Goal: Task Accomplishment & Management: Manage account settings

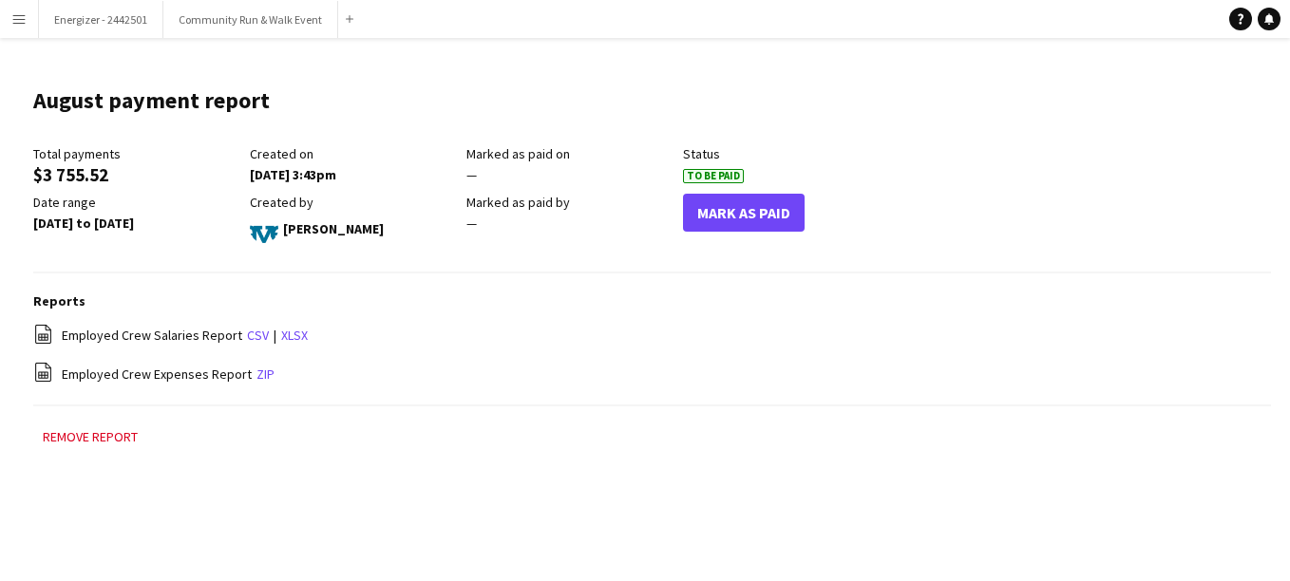
click at [9, 25] on button "Menu" at bounding box center [19, 19] width 38 height 38
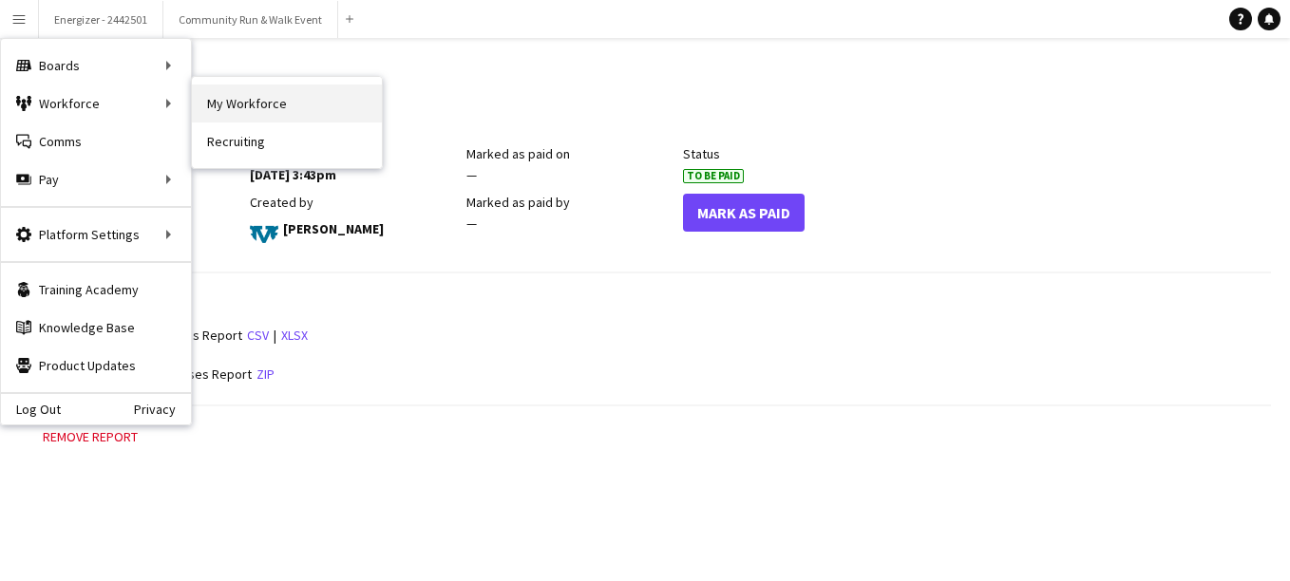
click at [278, 98] on link "My Workforce" at bounding box center [287, 104] width 190 height 38
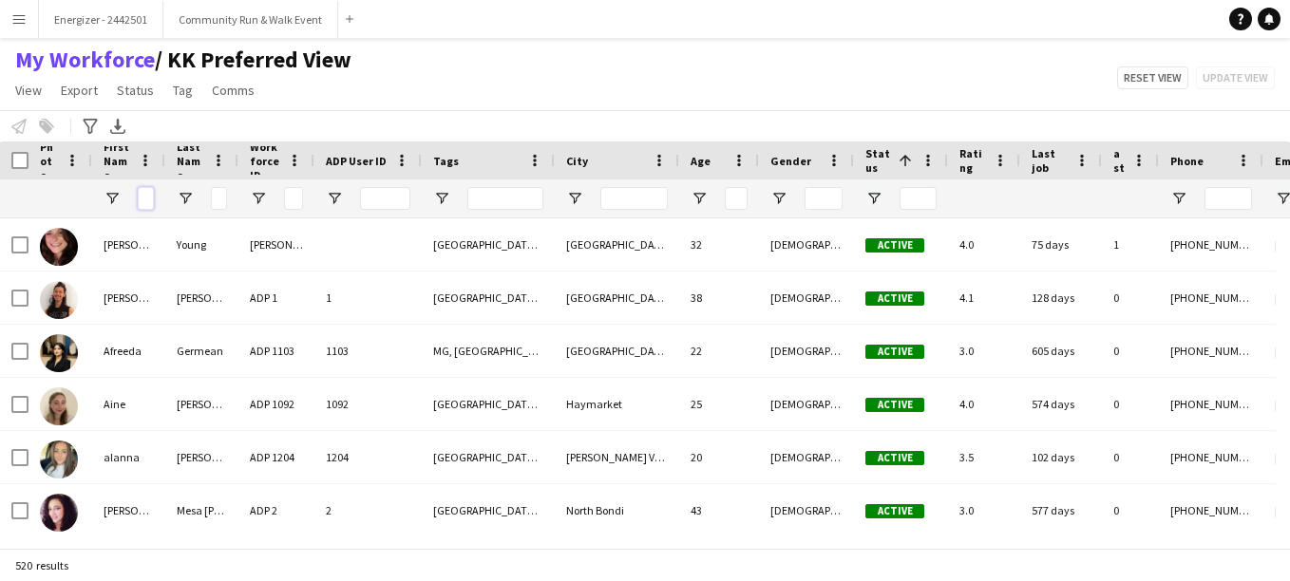
click at [141, 198] on input "First Name Filter Input" at bounding box center [146, 198] width 16 height 23
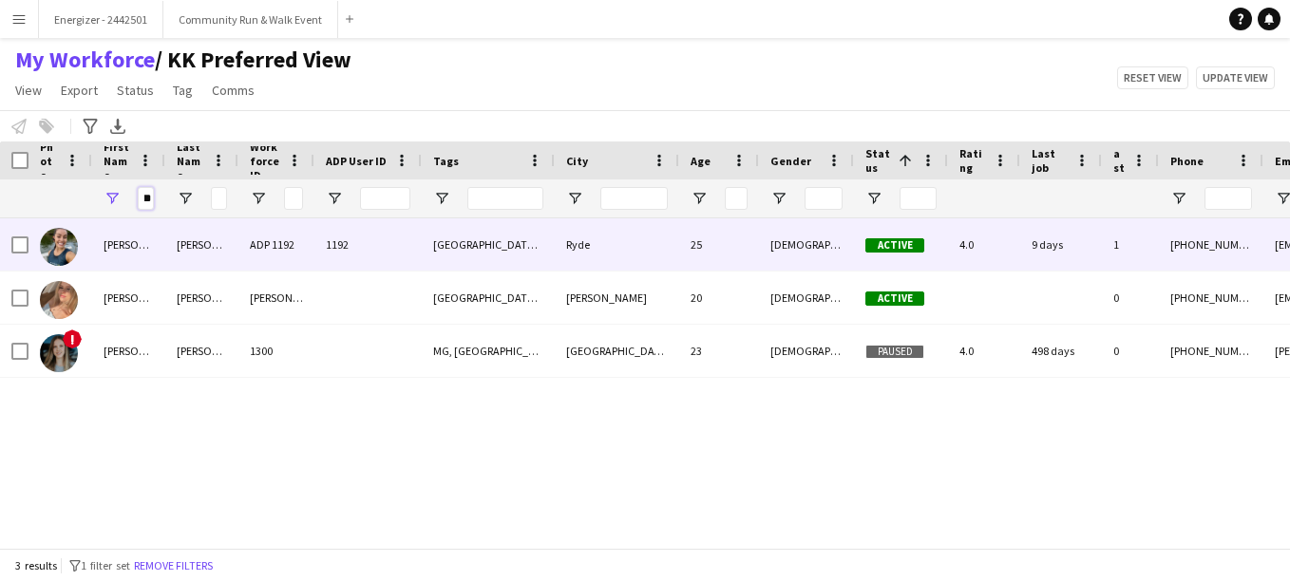
type input "****"
click at [68, 243] on img at bounding box center [59, 247] width 38 height 38
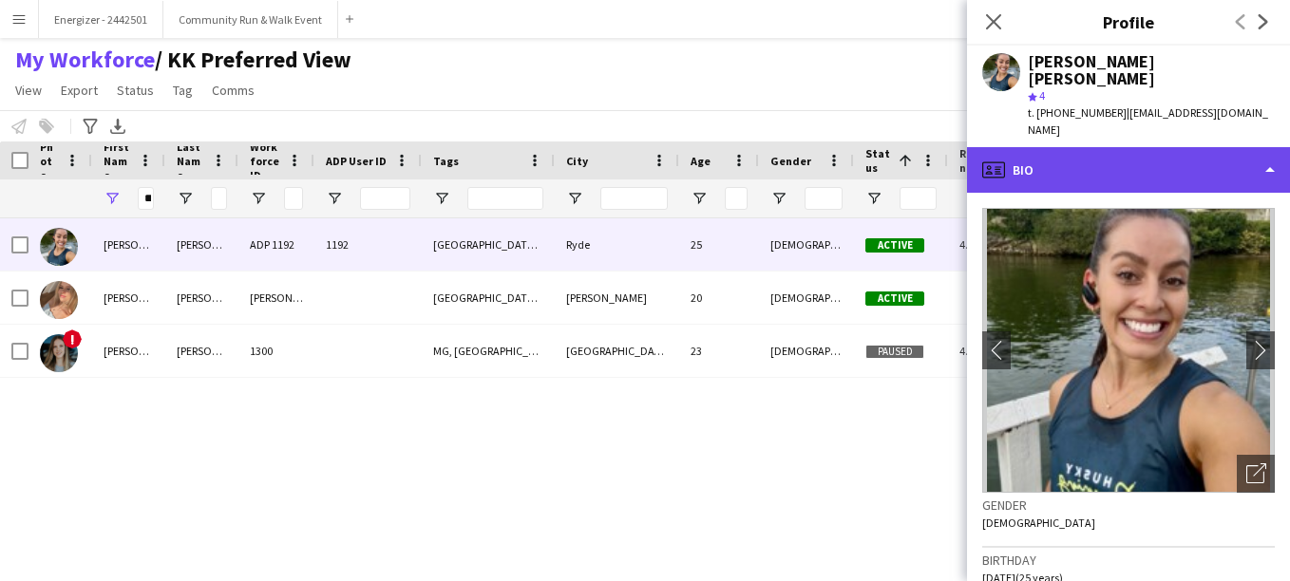
click at [1127, 147] on div "profile Bio" at bounding box center [1128, 170] width 323 height 46
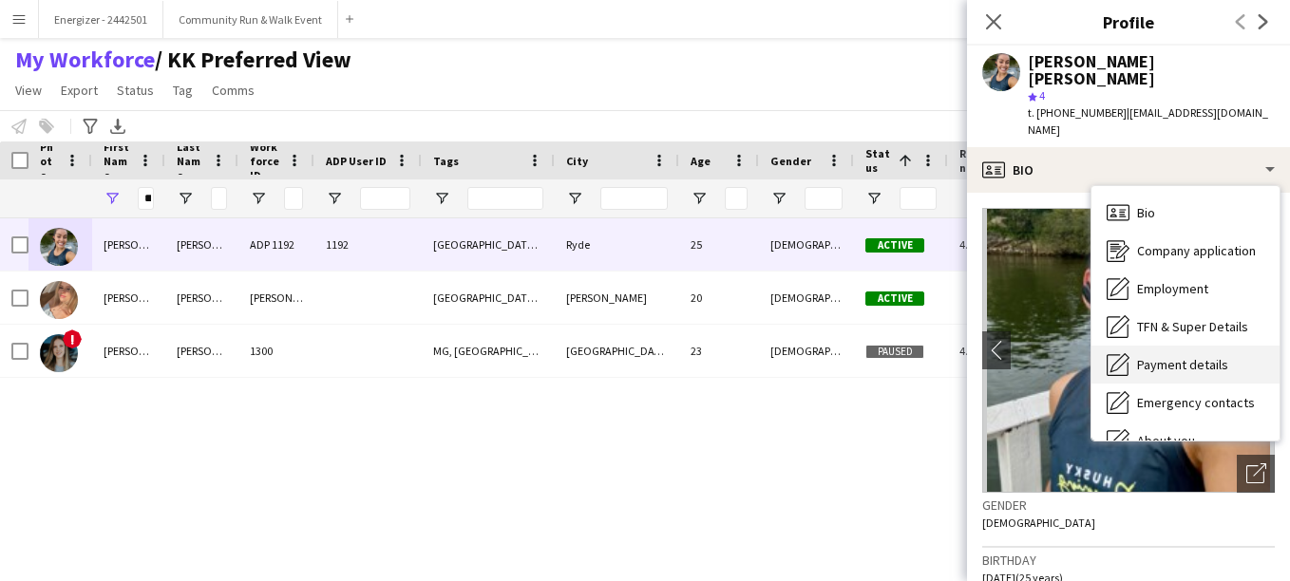
click at [1177, 346] on div "Payment details Payment details" at bounding box center [1185, 365] width 188 height 38
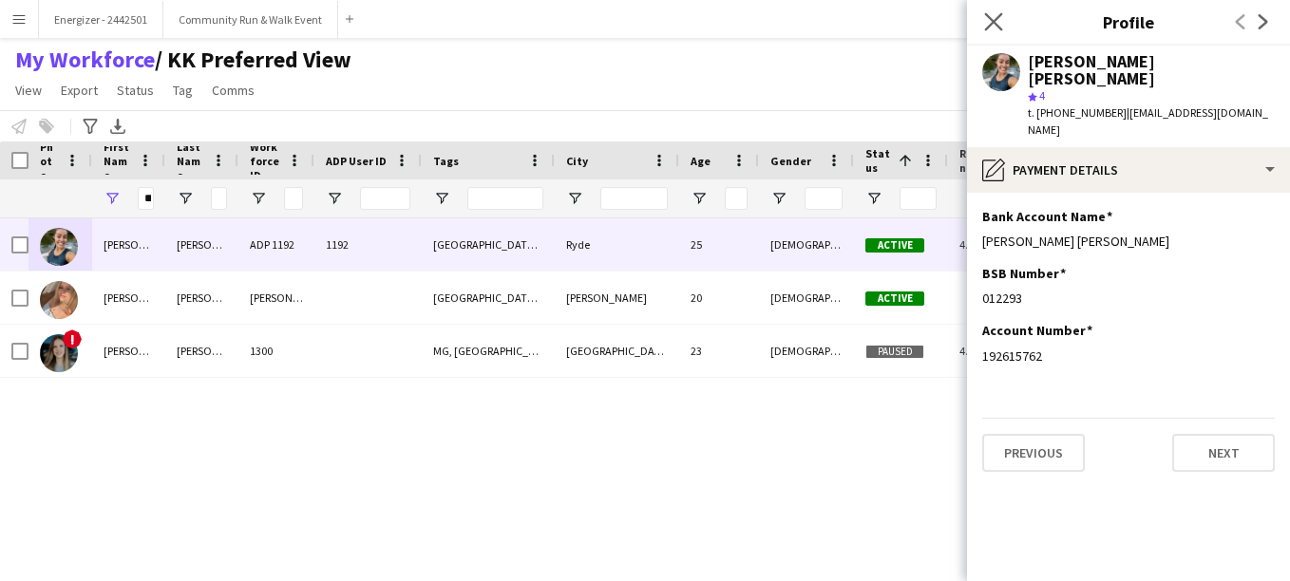
click at [1004, 28] on app-icon "Close pop-in" at bounding box center [994, 23] width 28 height 28
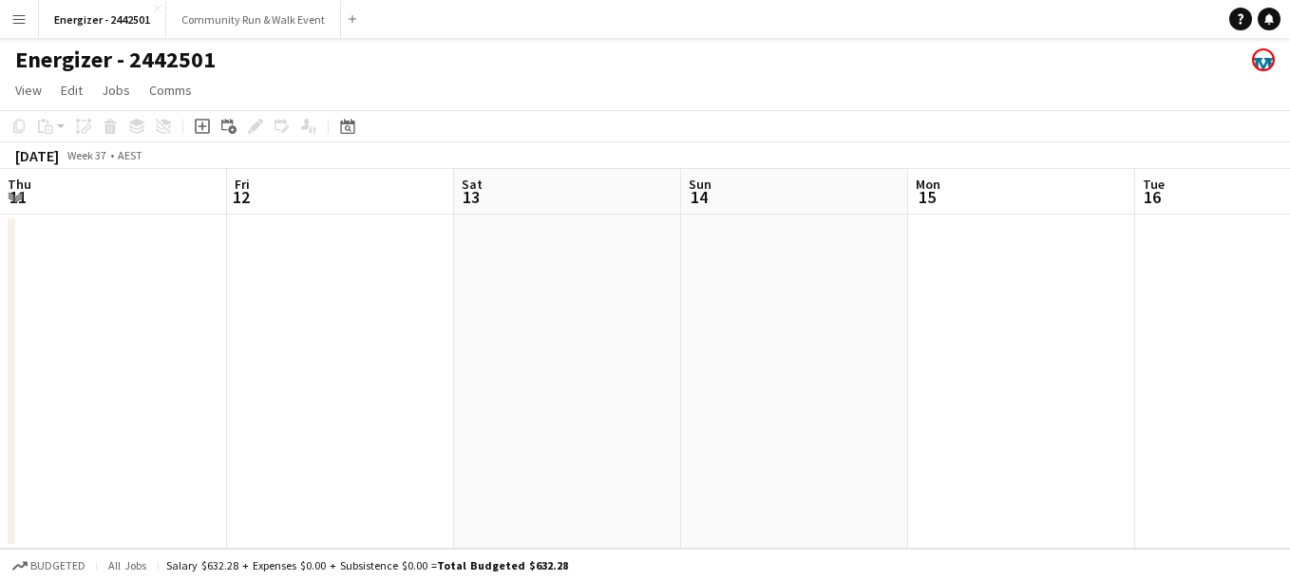
scroll to position [0, 633]
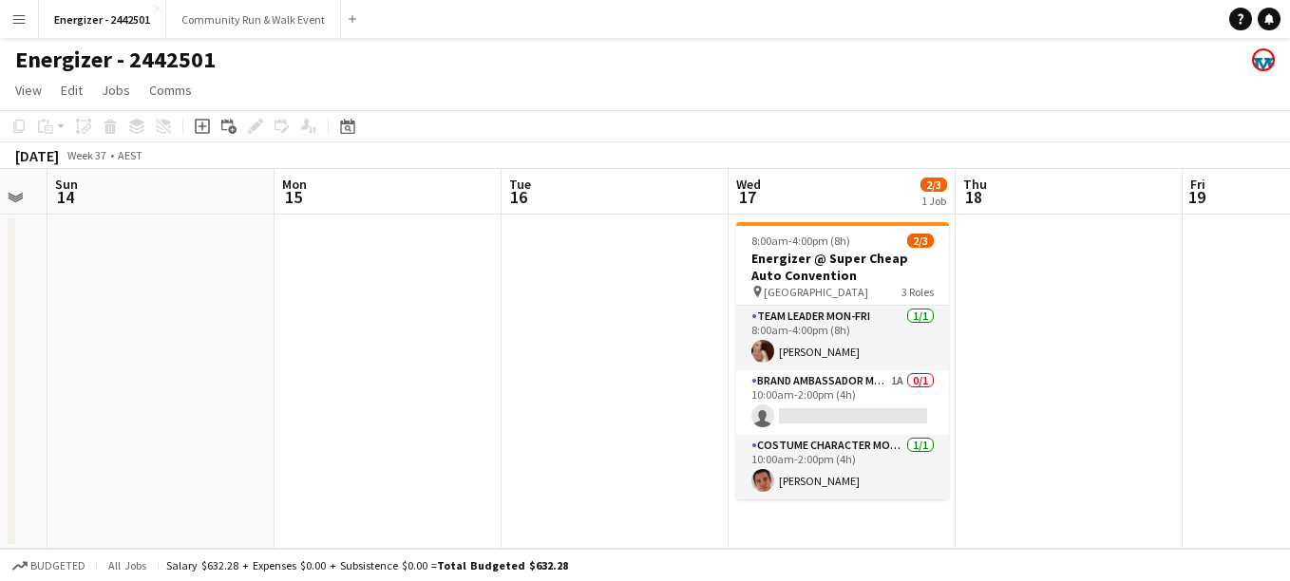
click at [18, 26] on app-icon "Menu" at bounding box center [18, 18] width 15 height 15
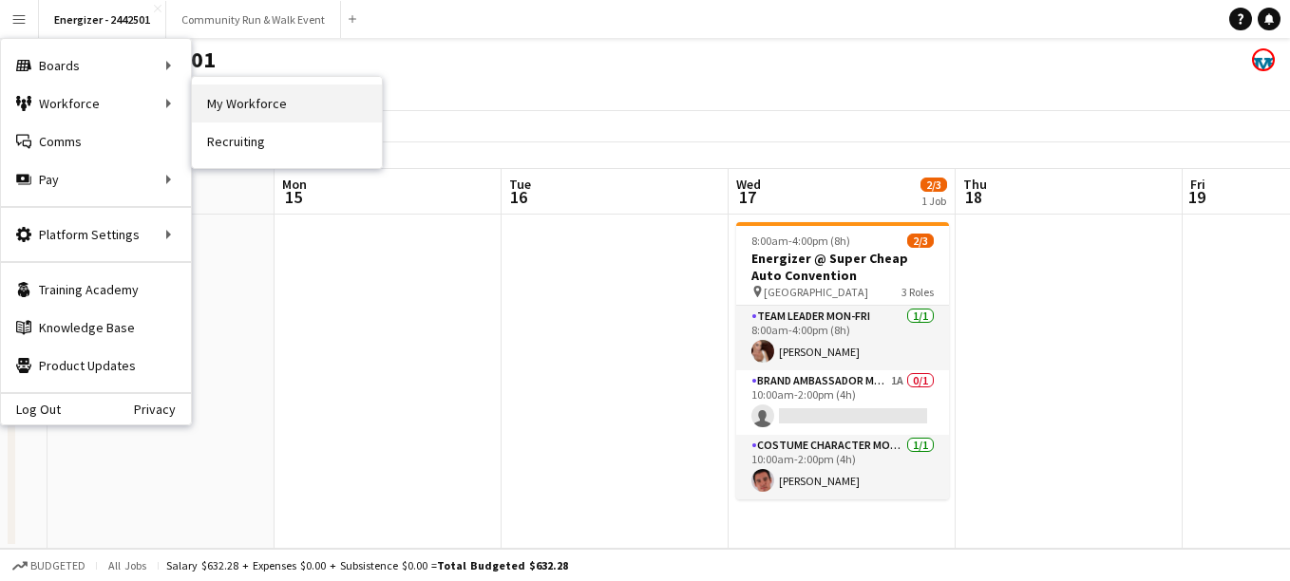
click at [251, 112] on link "My Workforce" at bounding box center [287, 104] width 190 height 38
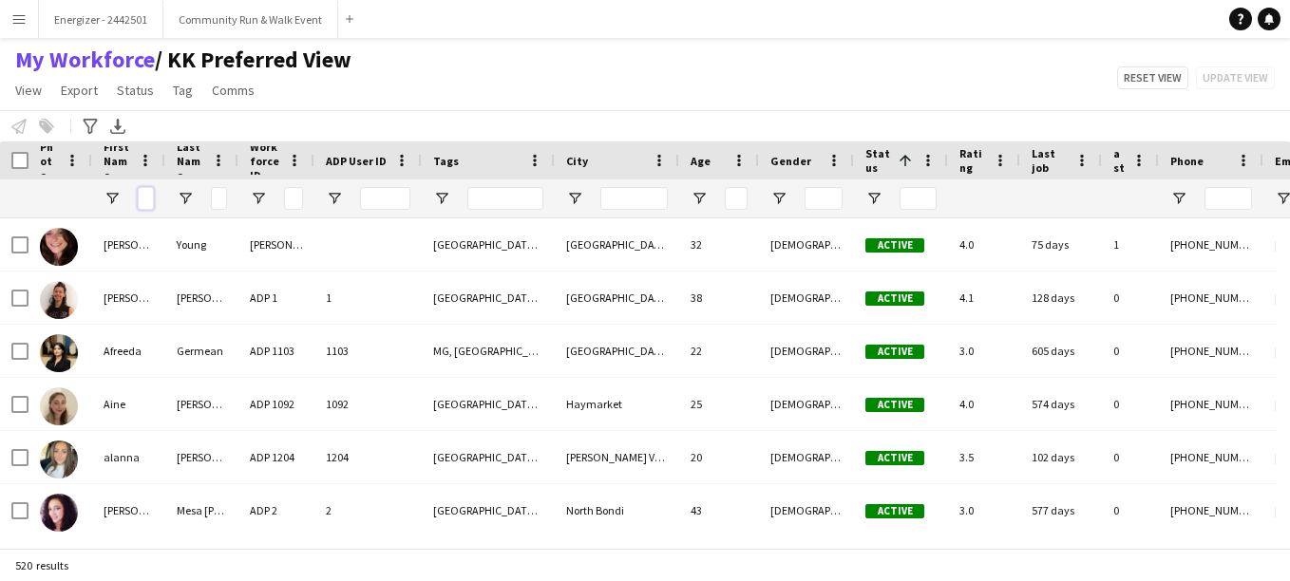
click at [144, 200] on input "First Name Filter Input" at bounding box center [146, 198] width 16 height 23
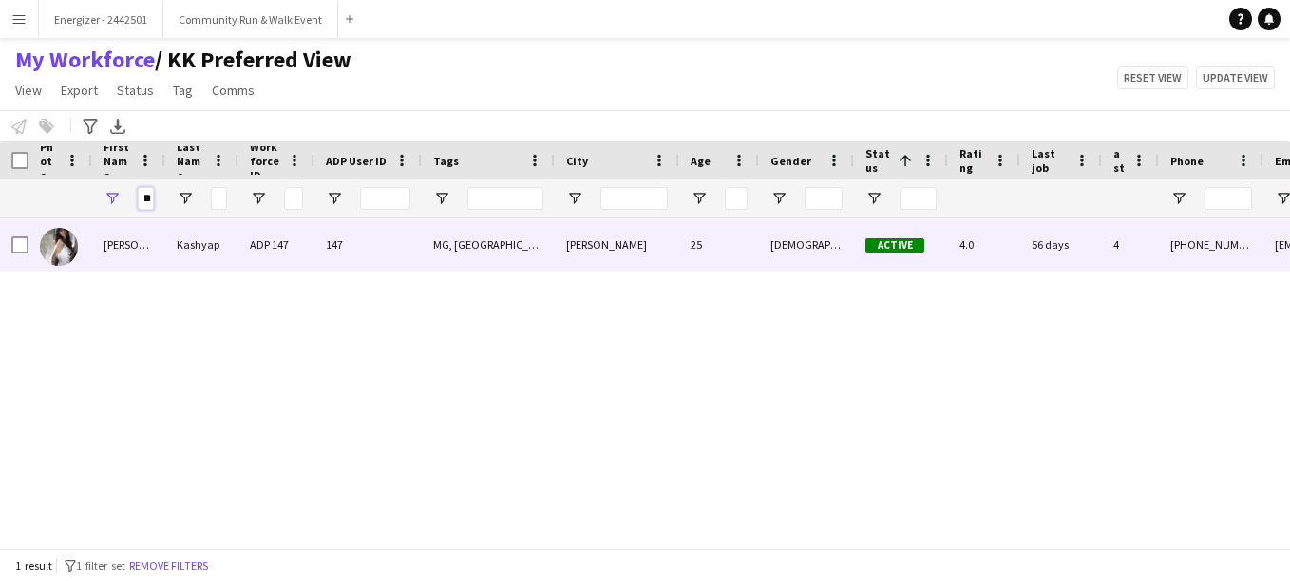
type input "****"
click at [81, 261] on div at bounding box center [60, 244] width 64 height 52
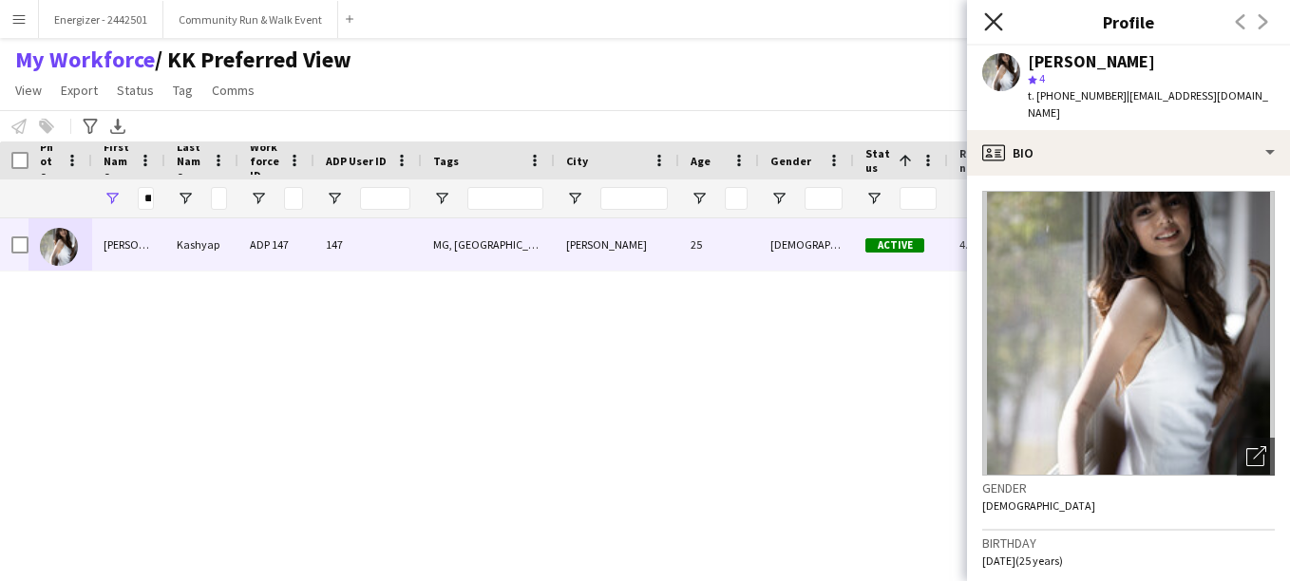
click at [990, 25] on icon at bounding box center [993, 21] width 18 height 18
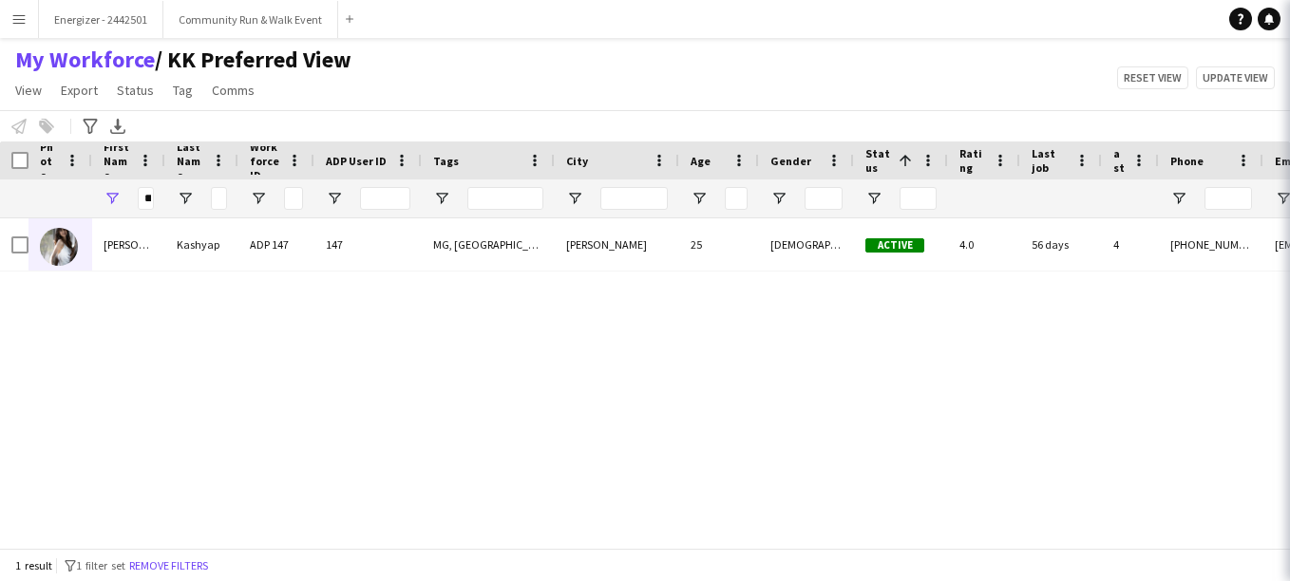
click at [990, 25] on body "Menu Boards Boards Boards All jobs Status Workforce Workforce My Workforce Recr…" at bounding box center [645, 290] width 1290 height 581
drag, startPoint x: 144, startPoint y: 198, endPoint x: 174, endPoint y: 195, distance: 29.7
click at [174, 195] on div "****" at bounding box center [766, 198] width 1532 height 38
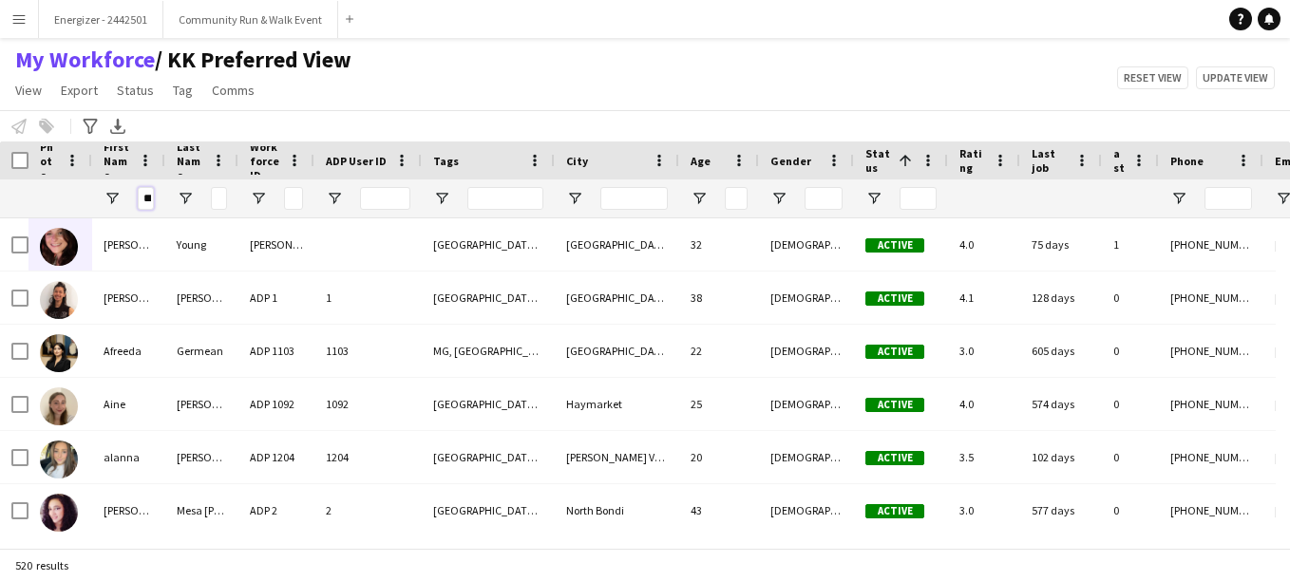
scroll to position [0, 7]
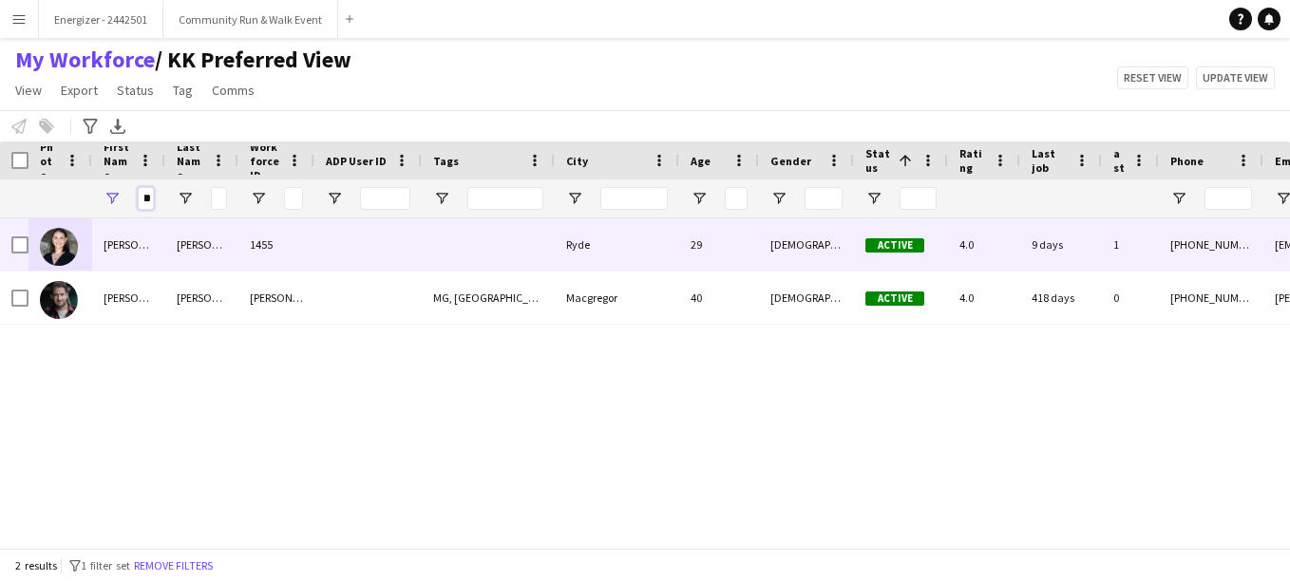
type input "***"
click at [59, 256] on img at bounding box center [59, 247] width 38 height 38
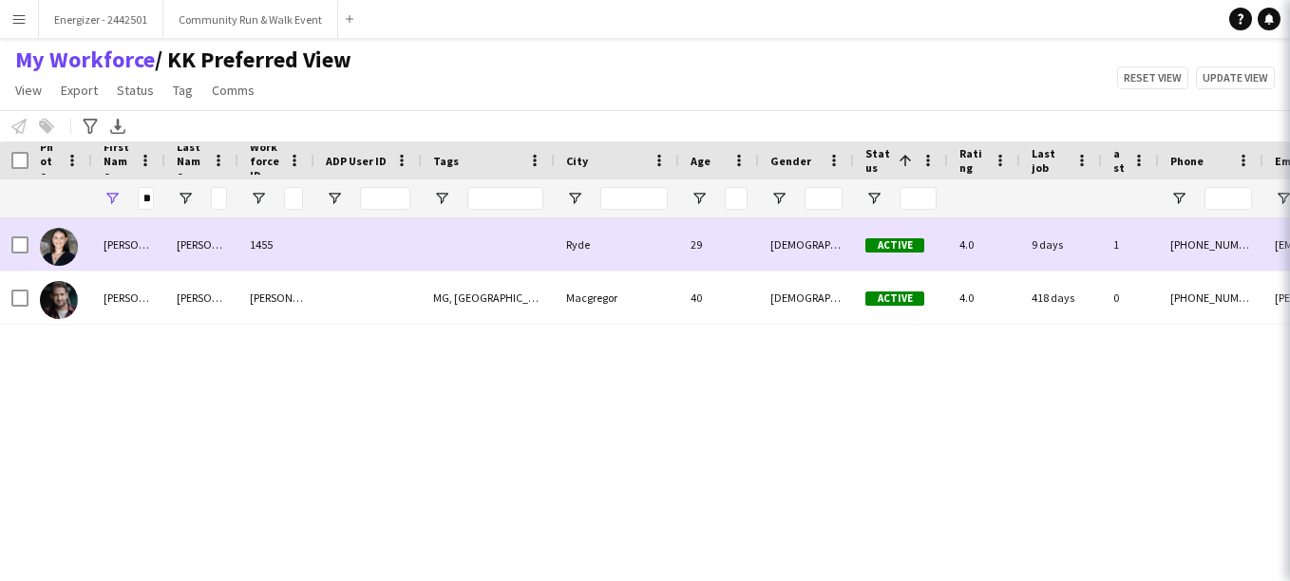
scroll to position [0, 0]
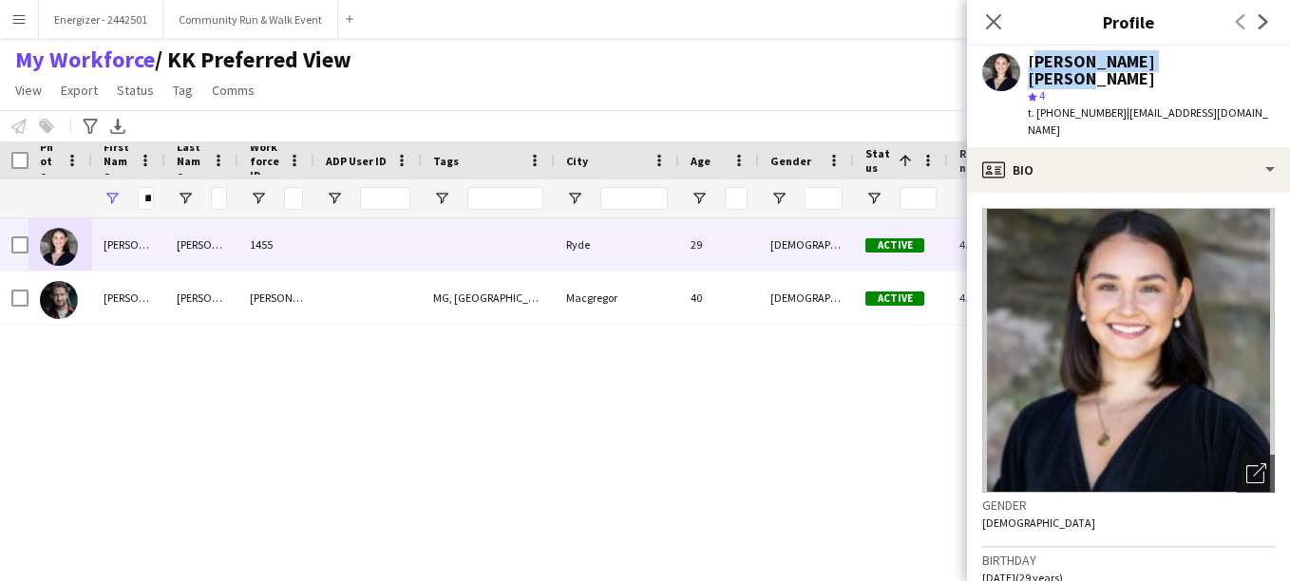
drag, startPoint x: 1190, startPoint y: 66, endPoint x: 1031, endPoint y: 66, distance: 158.6
click at [1031, 66] on div "[PERSON_NAME] [PERSON_NAME]" at bounding box center [1150, 70] width 247 height 34
copy div "[PERSON_NAME] [PERSON_NAME]"
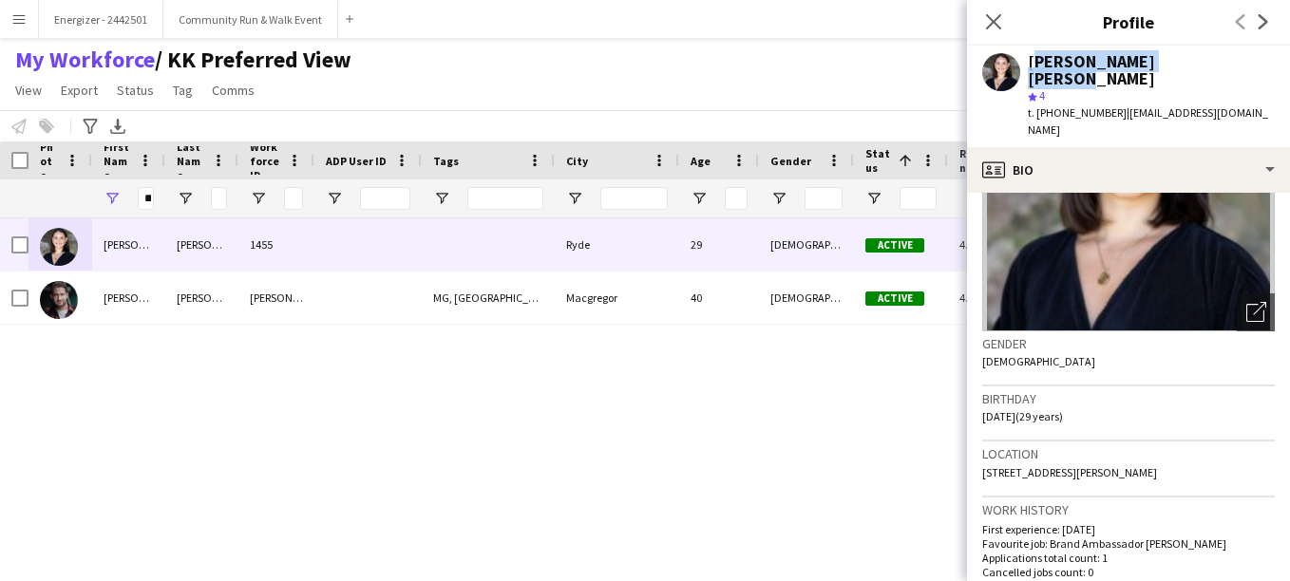
scroll to position [189, 0]
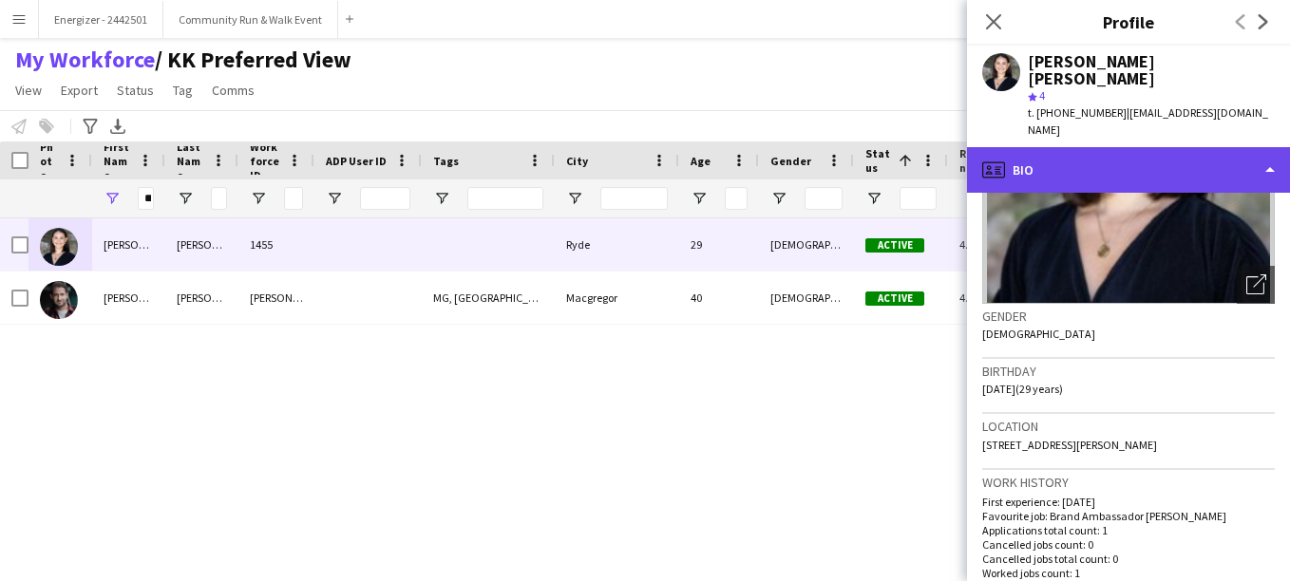
click at [1228, 147] on div "profile Bio" at bounding box center [1128, 170] width 323 height 46
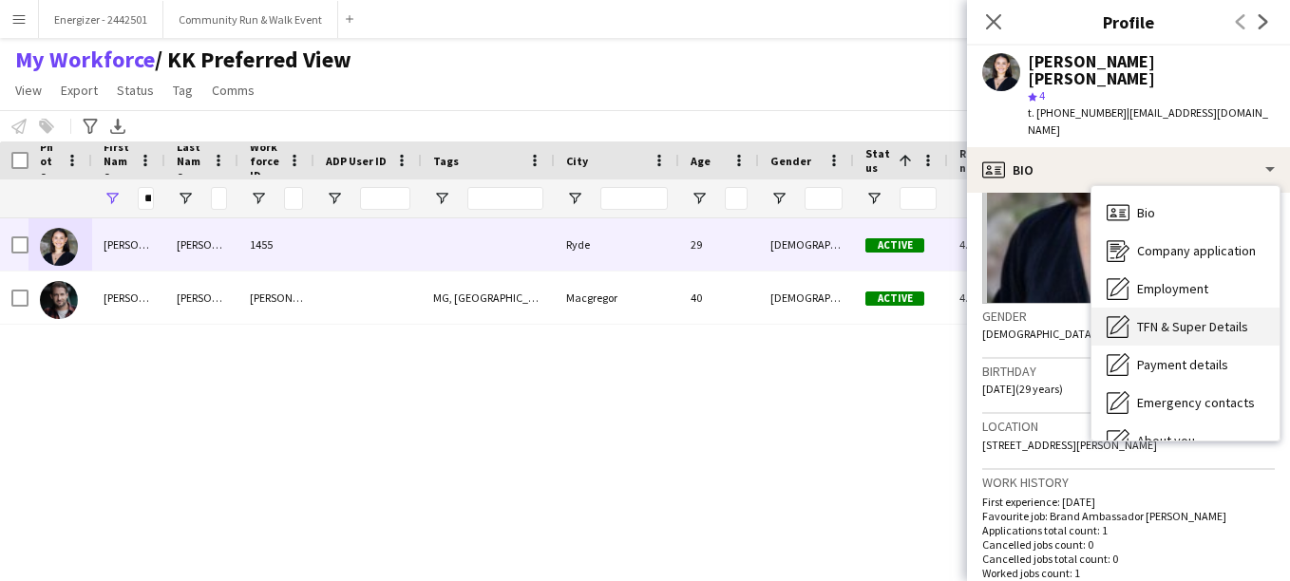
click at [1187, 318] on span "TFN & Super Details" at bounding box center [1192, 326] width 111 height 17
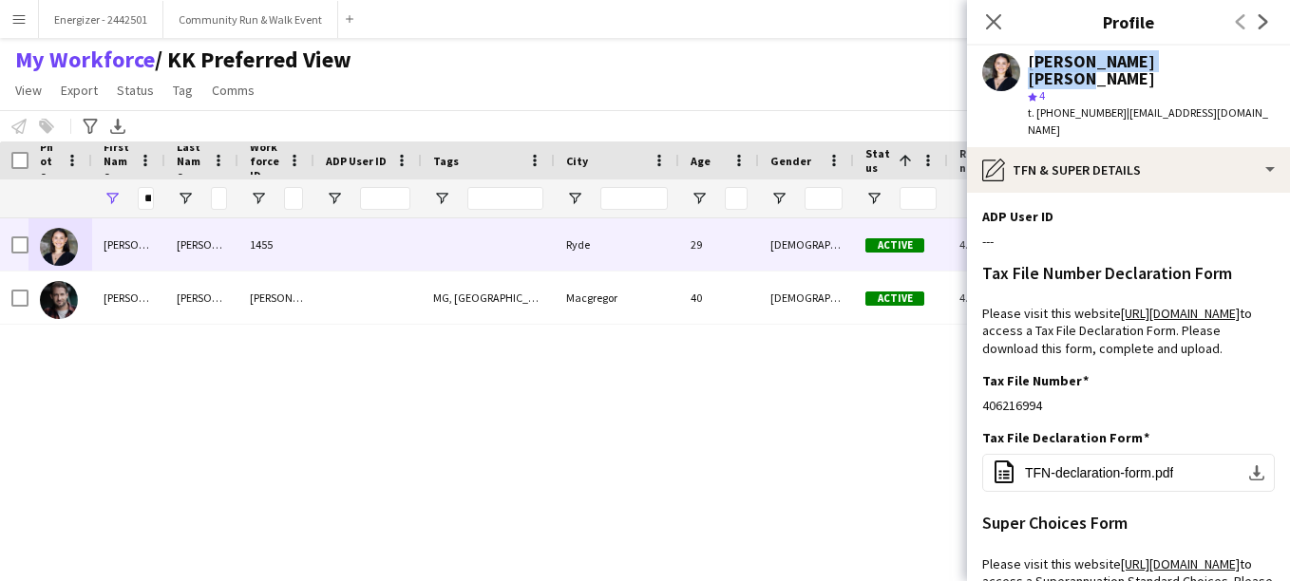
drag, startPoint x: 1191, startPoint y: 68, endPoint x: 1028, endPoint y: 62, distance: 162.5
click at [1028, 62] on div "[PERSON_NAME] [PERSON_NAME]" at bounding box center [1150, 70] width 247 height 34
copy div "[PERSON_NAME] [PERSON_NAME]"
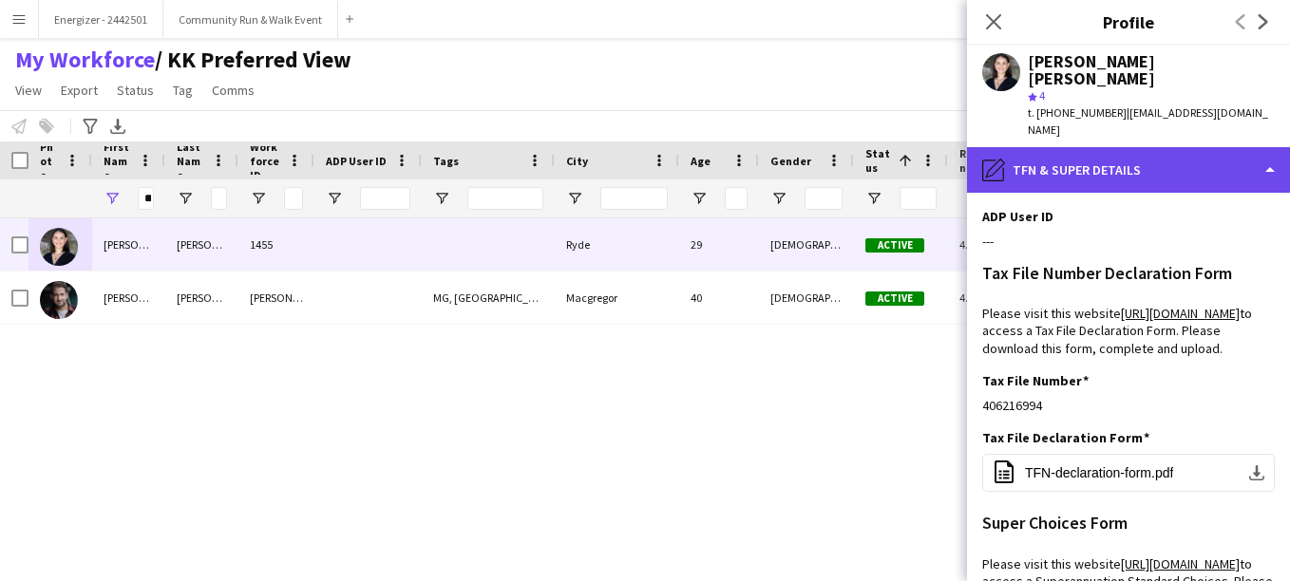
click at [1108, 147] on div "pencil4 TFN & Super Details" at bounding box center [1128, 170] width 323 height 46
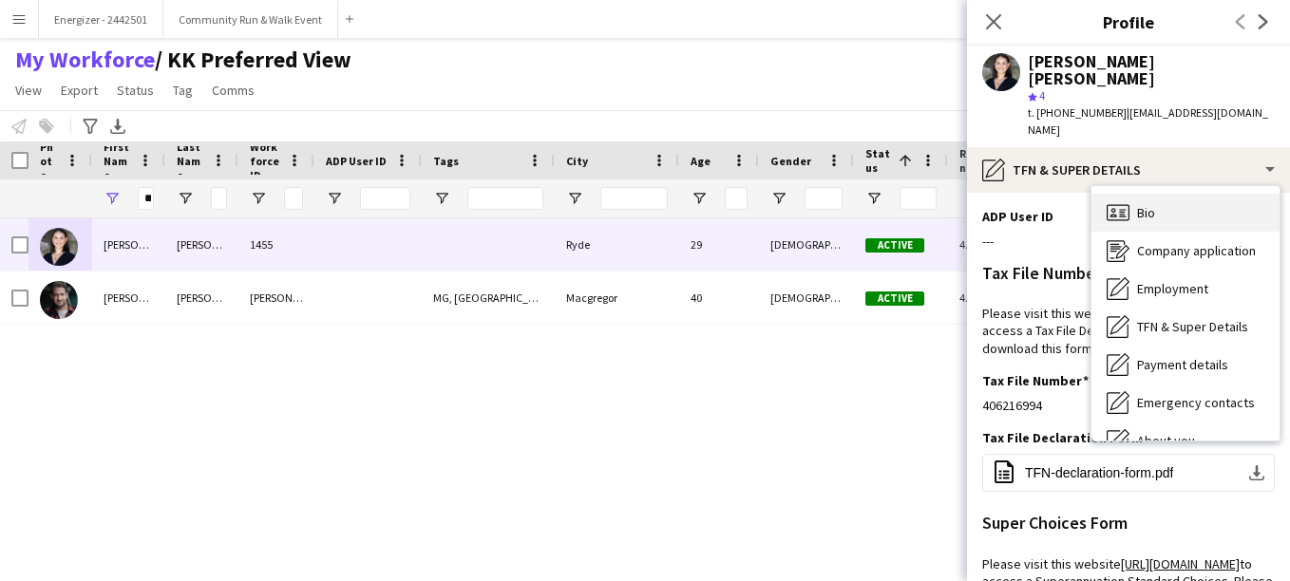
click at [1139, 204] on span "Bio" at bounding box center [1146, 212] width 18 height 17
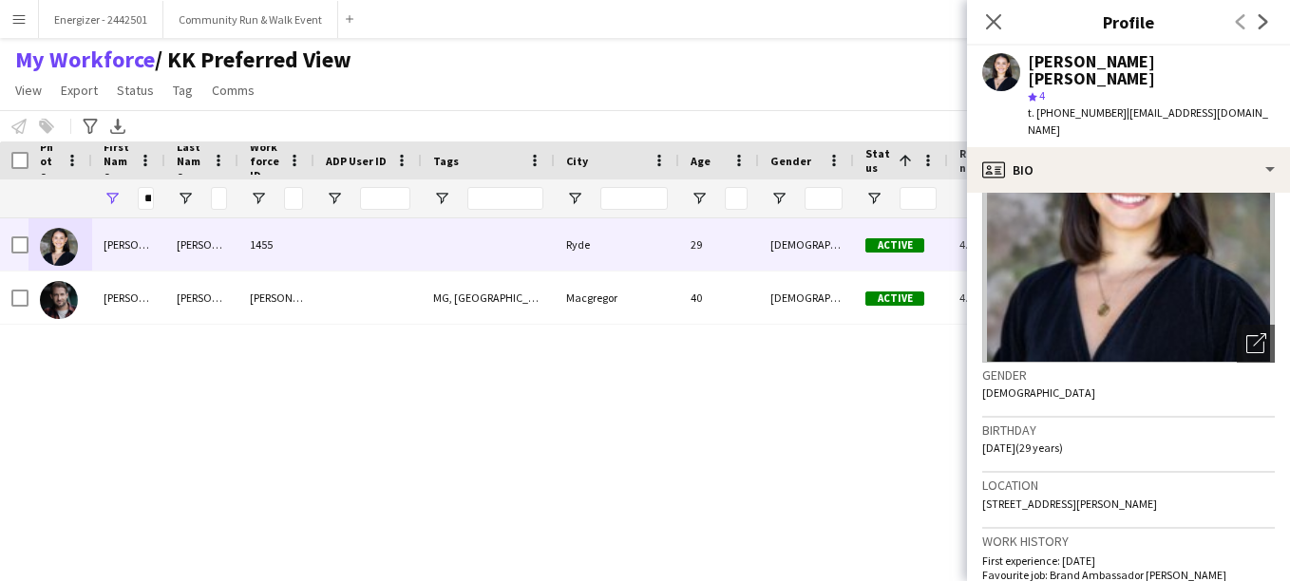
scroll to position [110, 0]
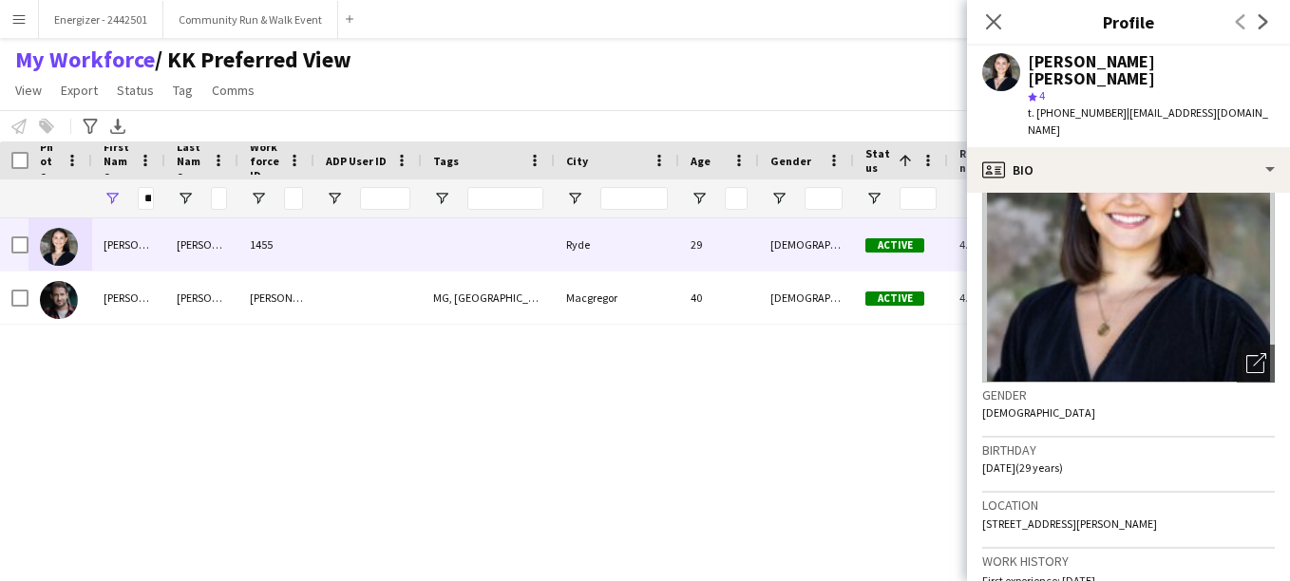
drag, startPoint x: 1166, startPoint y: 489, endPoint x: 979, endPoint y: 484, distance: 187.1
click at [979, 484] on app-crew-profile-bio "Open photos pop-in Gender [DEMOGRAPHIC_DATA] Birthday [DEMOGRAPHIC_DATA] (29 ye…" at bounding box center [1128, 387] width 323 height 388
copy span "[STREET_ADDRESS][PERSON_NAME]"
drag, startPoint x: 1258, startPoint y: 101, endPoint x: 1112, endPoint y: 102, distance: 146.2
click at [1112, 102] on div "[PERSON_NAME] [PERSON_NAME] star 4 t. [PHONE_NUMBER] | [EMAIL_ADDRESS][DOMAIN_N…" at bounding box center [1128, 97] width 323 height 102
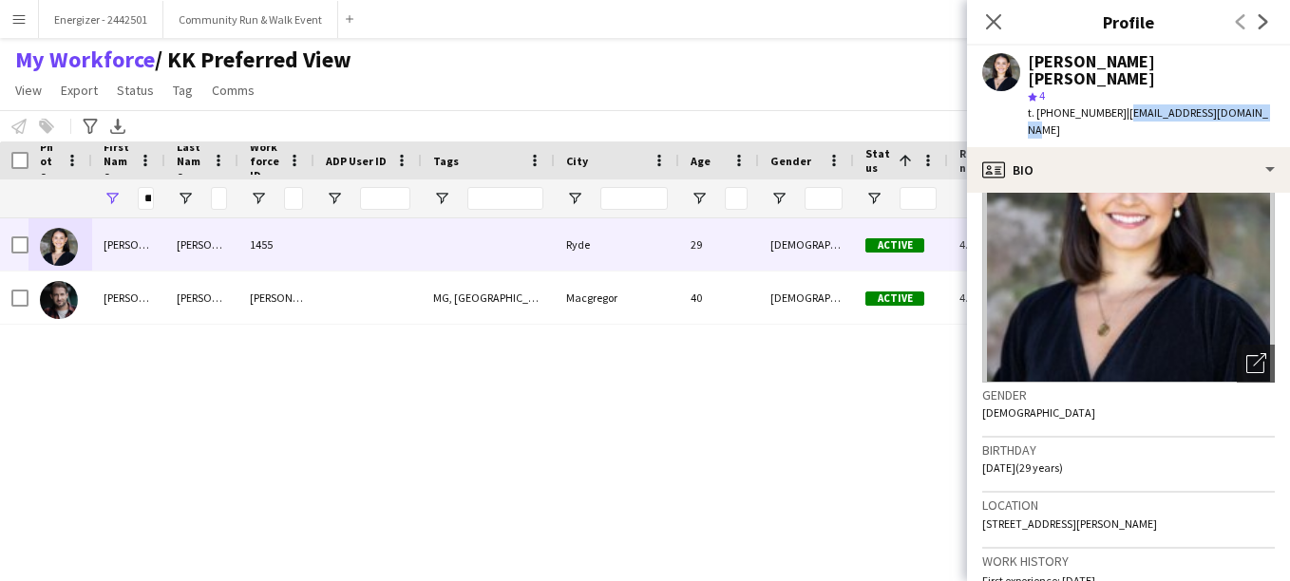
copy span "[EMAIL_ADDRESS][DOMAIN_NAME]"
drag, startPoint x: 1103, startPoint y: 94, endPoint x: 1054, endPoint y: 91, distance: 49.5
click at [1054, 105] on span "t. [PHONE_NUMBER]" at bounding box center [1076, 112] width 99 height 14
copy span "475081909"
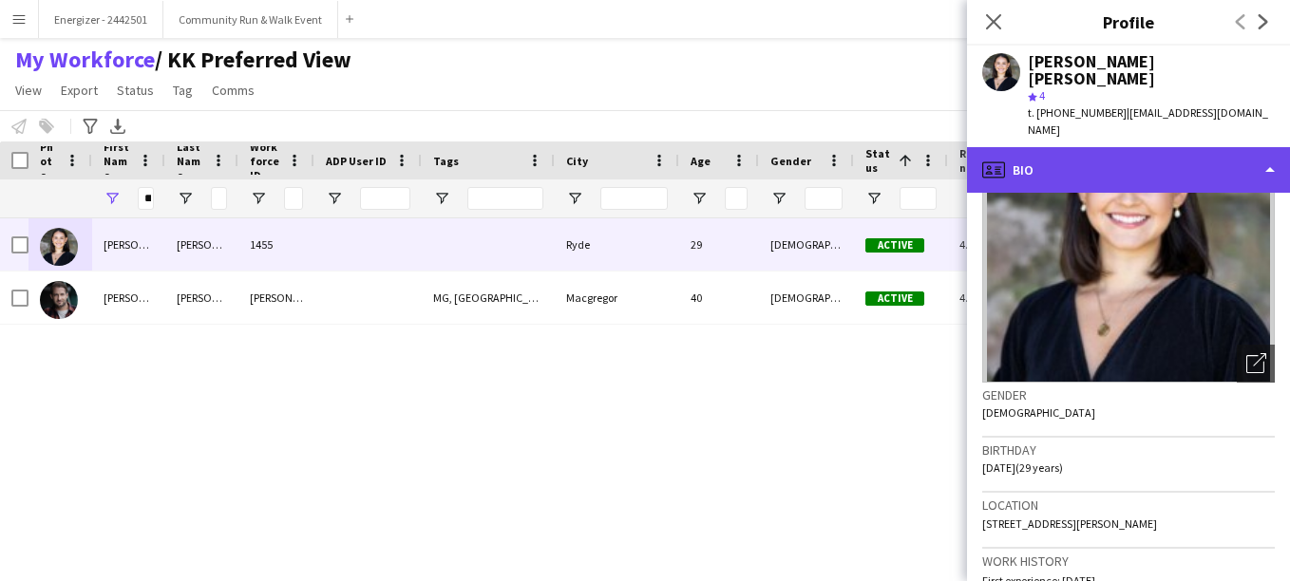
click at [1168, 147] on div "profile Bio" at bounding box center [1128, 170] width 323 height 46
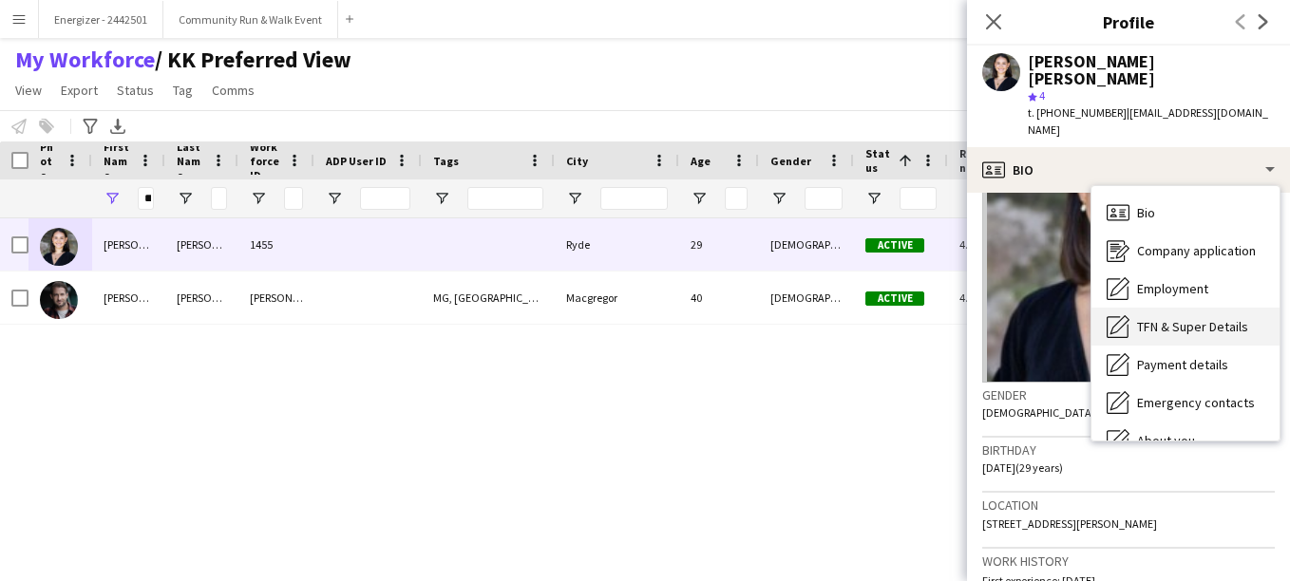
click at [1220, 318] on span "TFN & Super Details" at bounding box center [1192, 326] width 111 height 17
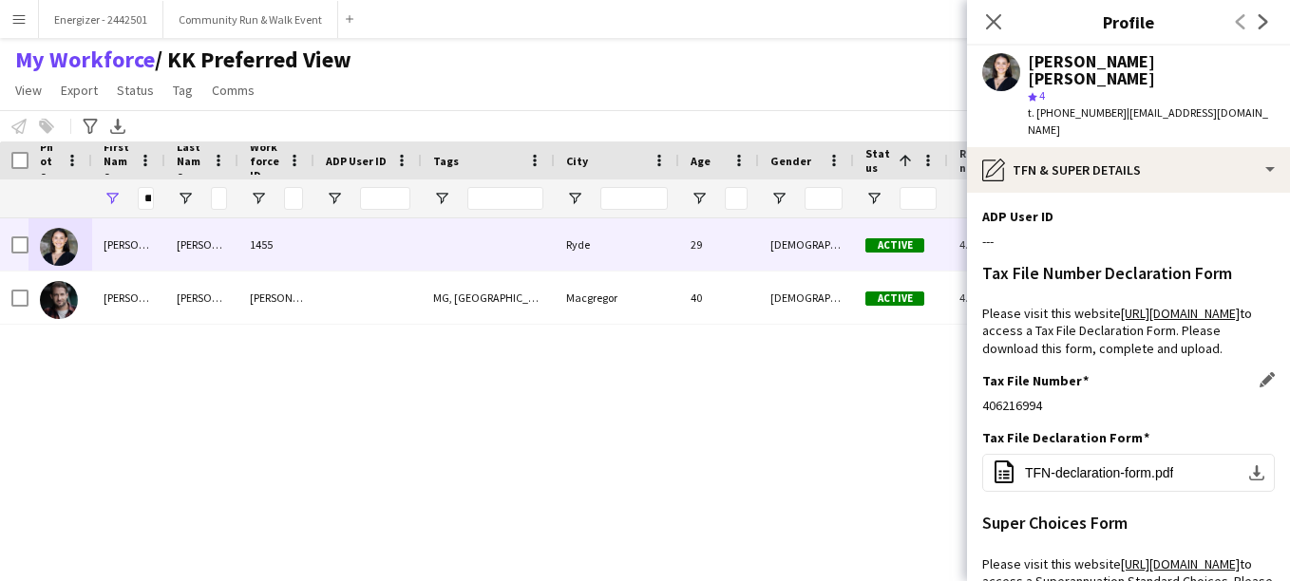
drag, startPoint x: 1053, startPoint y: 425, endPoint x: 983, endPoint y: 425, distance: 70.3
click at [983, 414] on div "406216994" at bounding box center [1128, 405] width 292 height 17
copy div "406216994"
click at [1147, 492] on button "office-file-sheet TFN-declaration-form.pdf download-bottom" at bounding box center [1128, 473] width 292 height 38
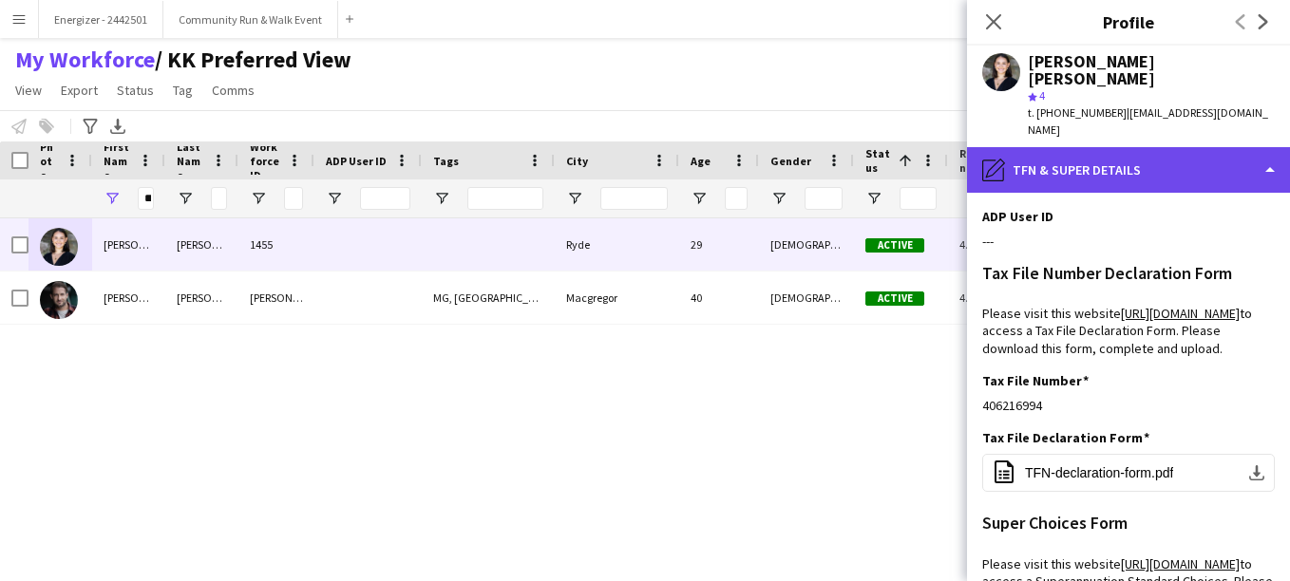
click at [1110, 147] on div "pencil4 TFN & Super Details" at bounding box center [1128, 170] width 323 height 46
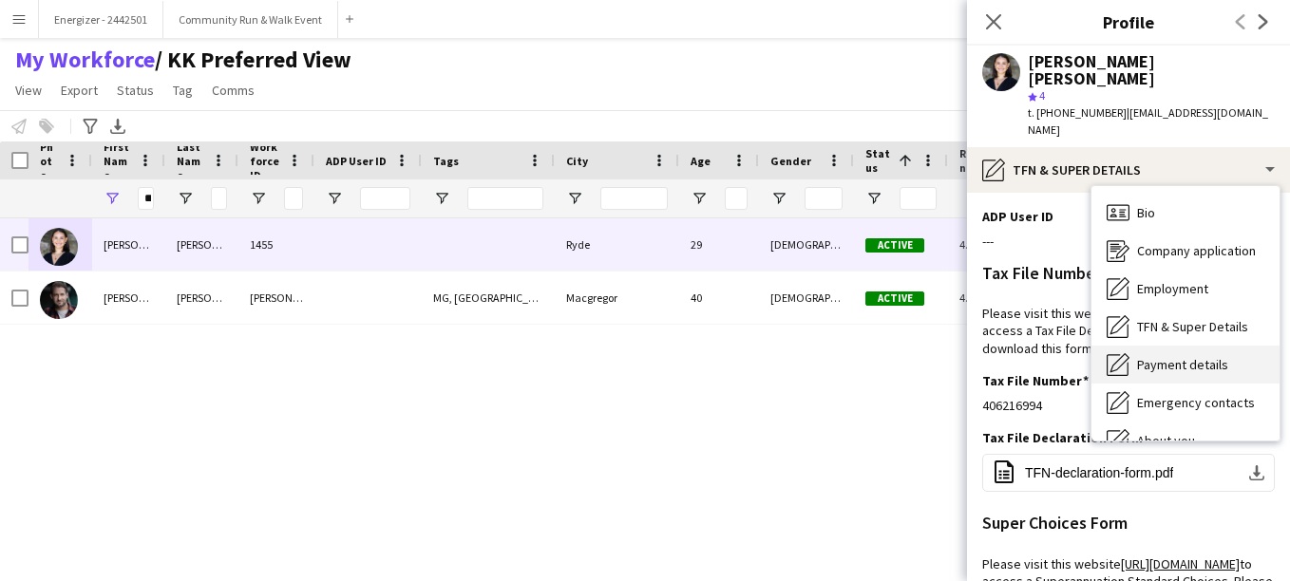
click at [1142, 346] on div "Payment details Payment details" at bounding box center [1185, 365] width 188 height 38
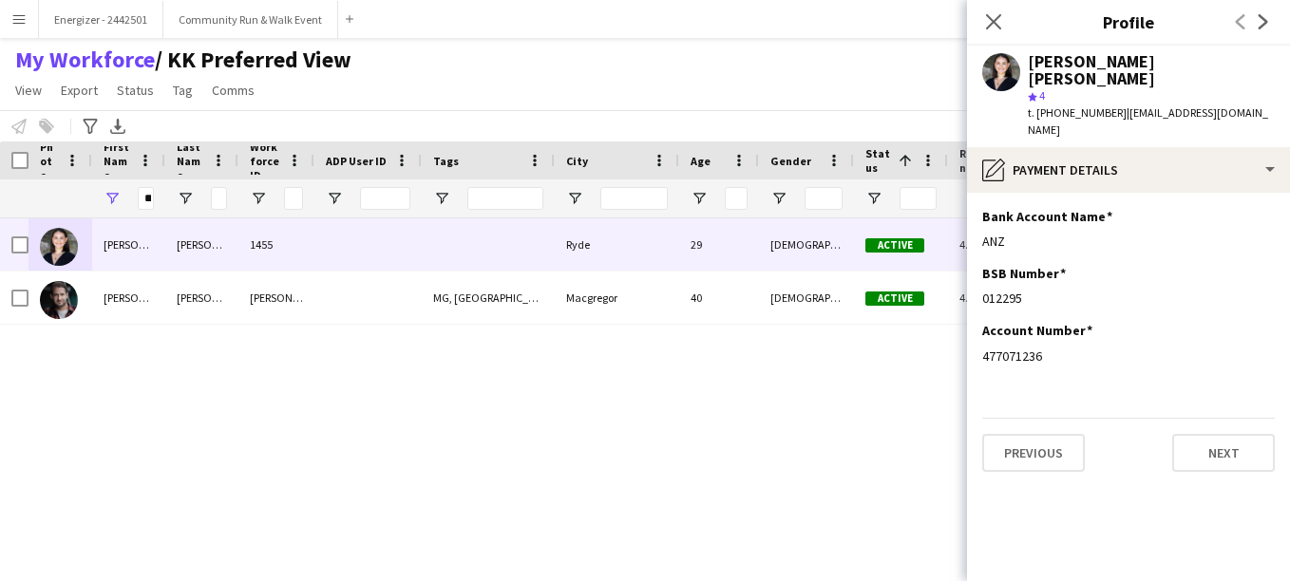
drag, startPoint x: 1045, startPoint y: 266, endPoint x: 966, endPoint y: 261, distance: 79.9
click at [966, 261] on body "Menu Boards Boards Boards All jobs Status Workforce Workforce My Workforce Recr…" at bounding box center [645, 290] width 1290 height 581
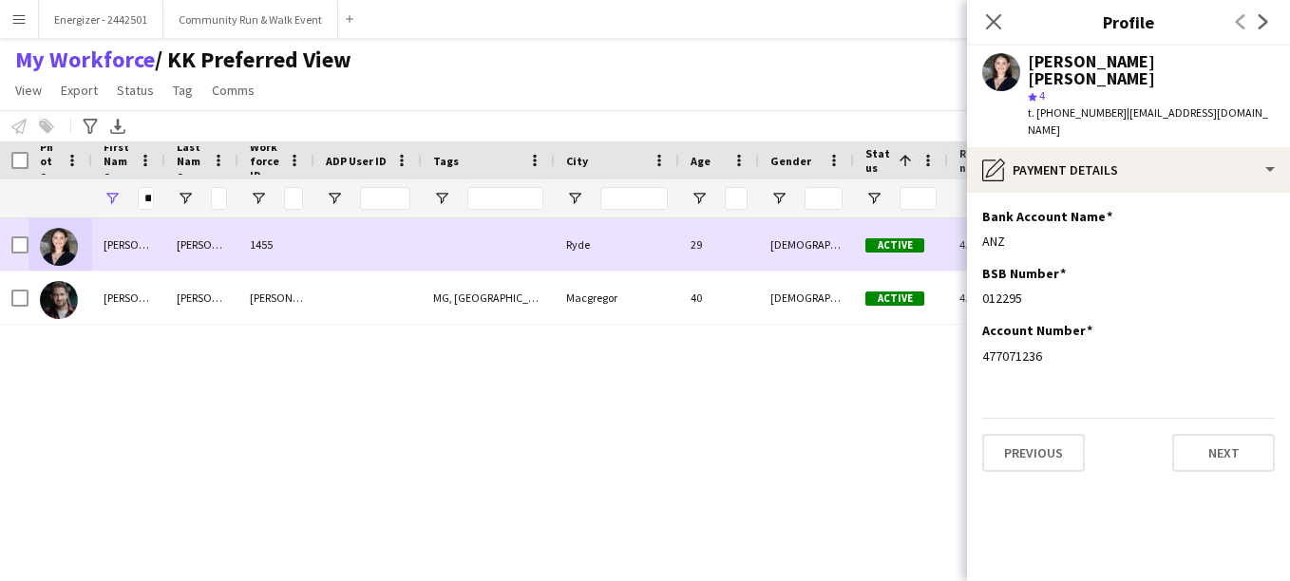
copy body "Close pop-in Profile Previous Next [PERSON_NAME] [PERSON_NAME] star 4 t. [PHONE…"
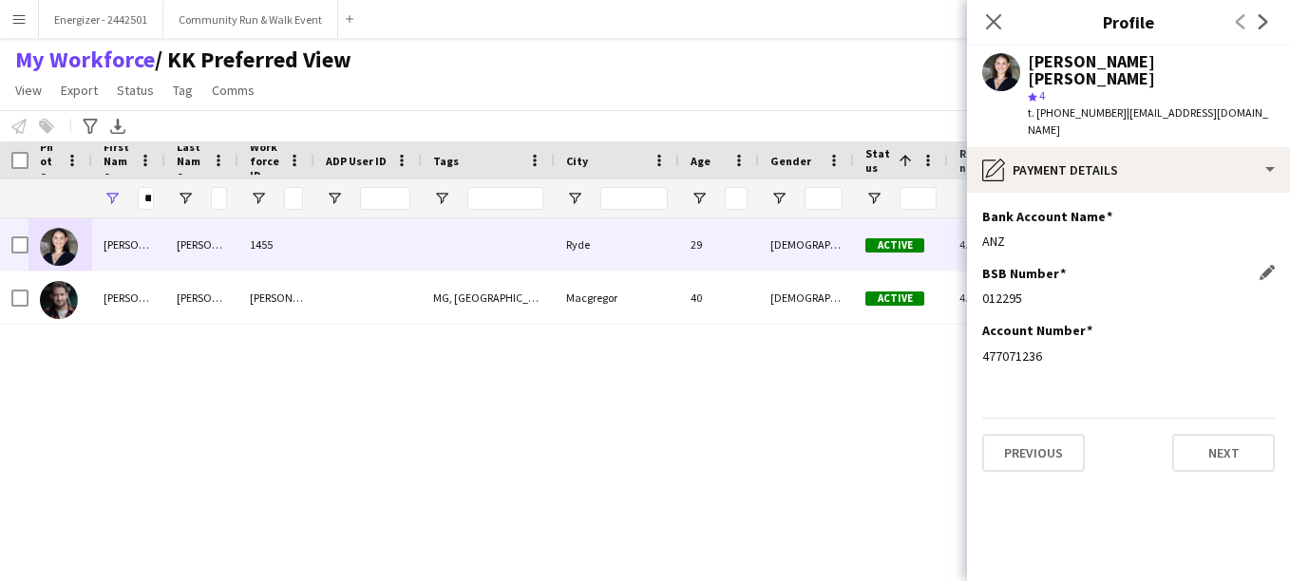
click at [1075, 290] on div "012295" at bounding box center [1128, 298] width 292 height 17
click at [1010, 290] on div "012295" at bounding box center [1128, 298] width 292 height 17
drag, startPoint x: 1019, startPoint y: 261, endPoint x: 977, endPoint y: 270, distance: 42.6
click at [977, 270] on app-section-data-types "Bank Account Name Edit this field ANZ BSB Number Edit this field 012295 Account…" at bounding box center [1128, 387] width 323 height 388
copy div "012295"
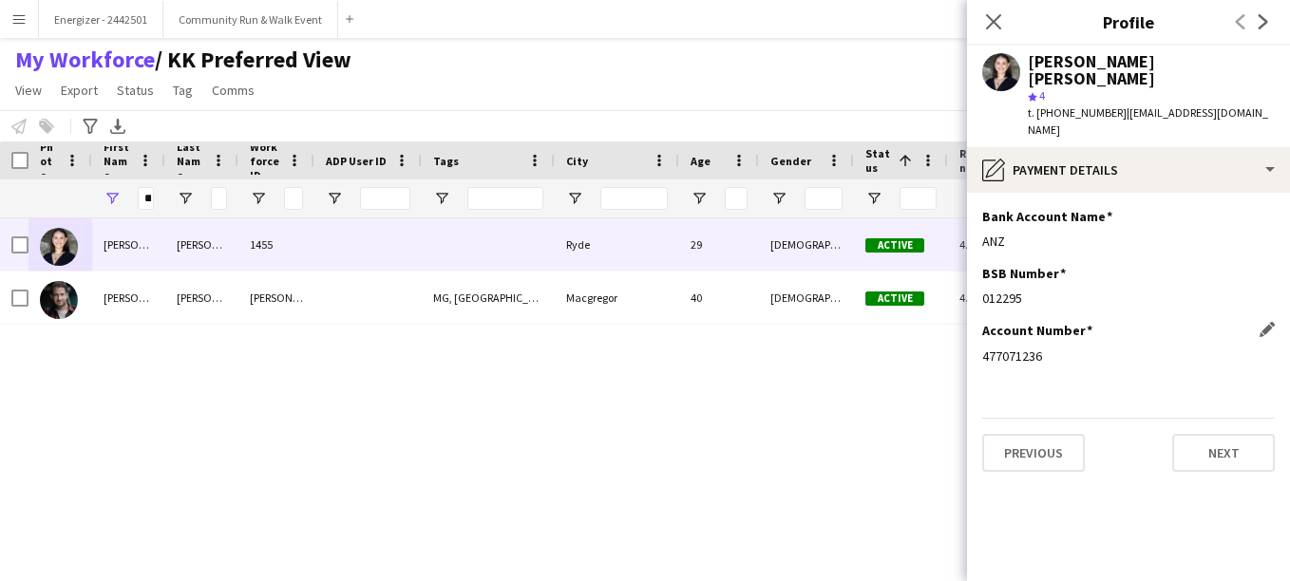
drag, startPoint x: 1049, startPoint y: 318, endPoint x: 983, endPoint y: 323, distance: 66.6
click at [983, 348] on div "477071236" at bounding box center [1128, 356] width 292 height 17
copy div "477071236"
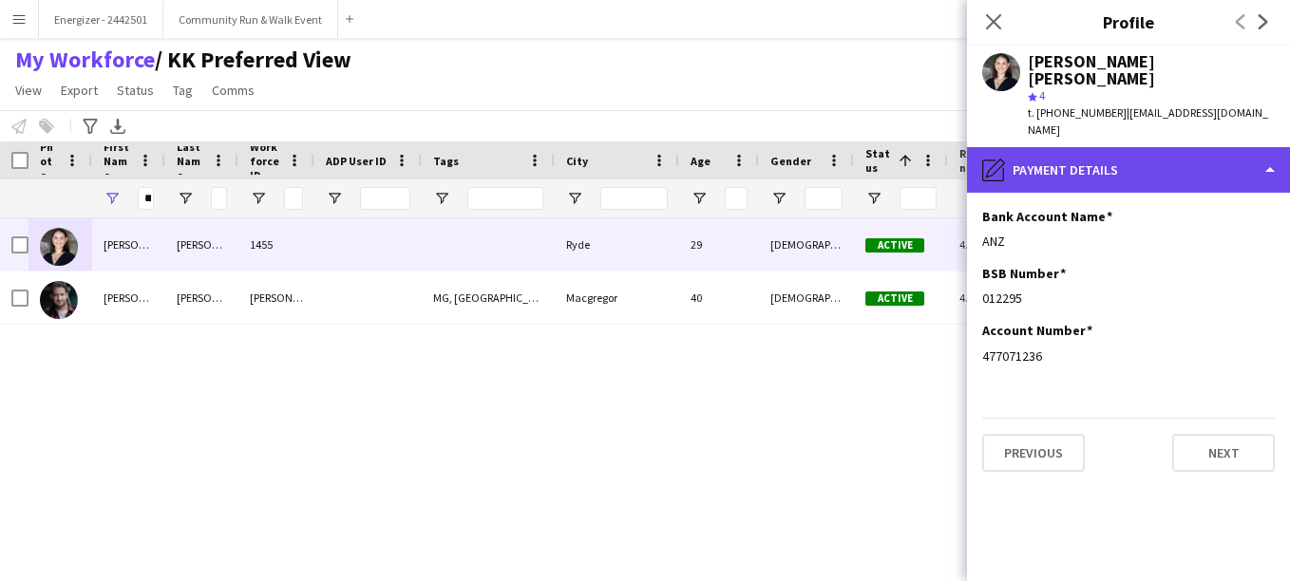
click at [1111, 147] on div "pencil4 Payment details" at bounding box center [1128, 170] width 323 height 46
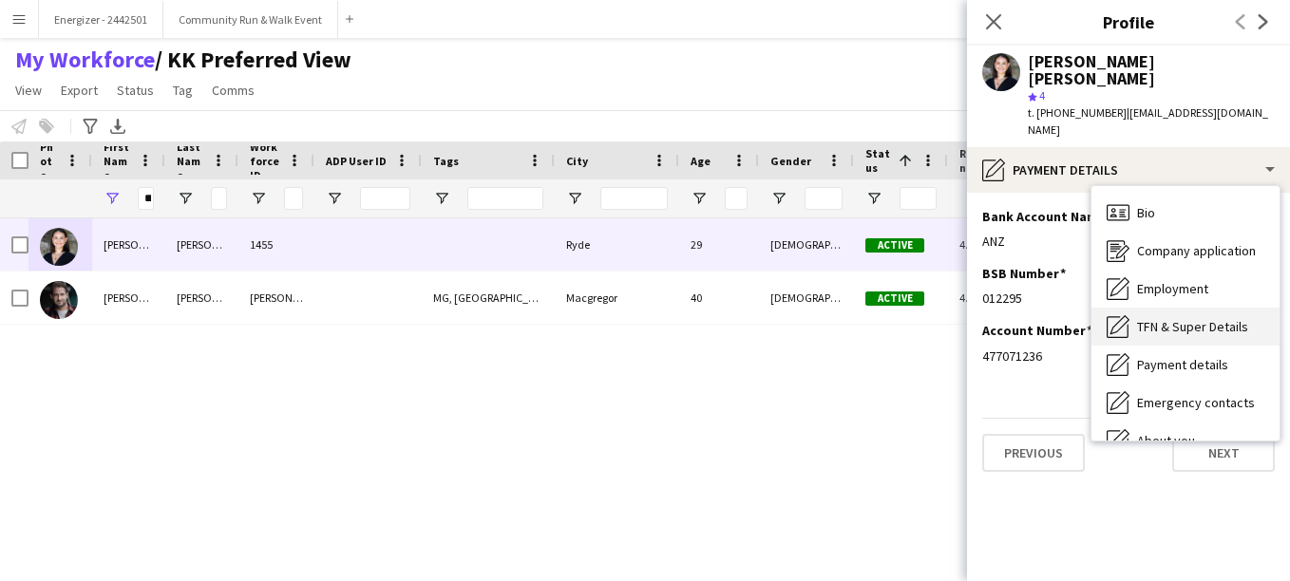
click at [1170, 318] on span "TFN & Super Details" at bounding box center [1192, 326] width 111 height 17
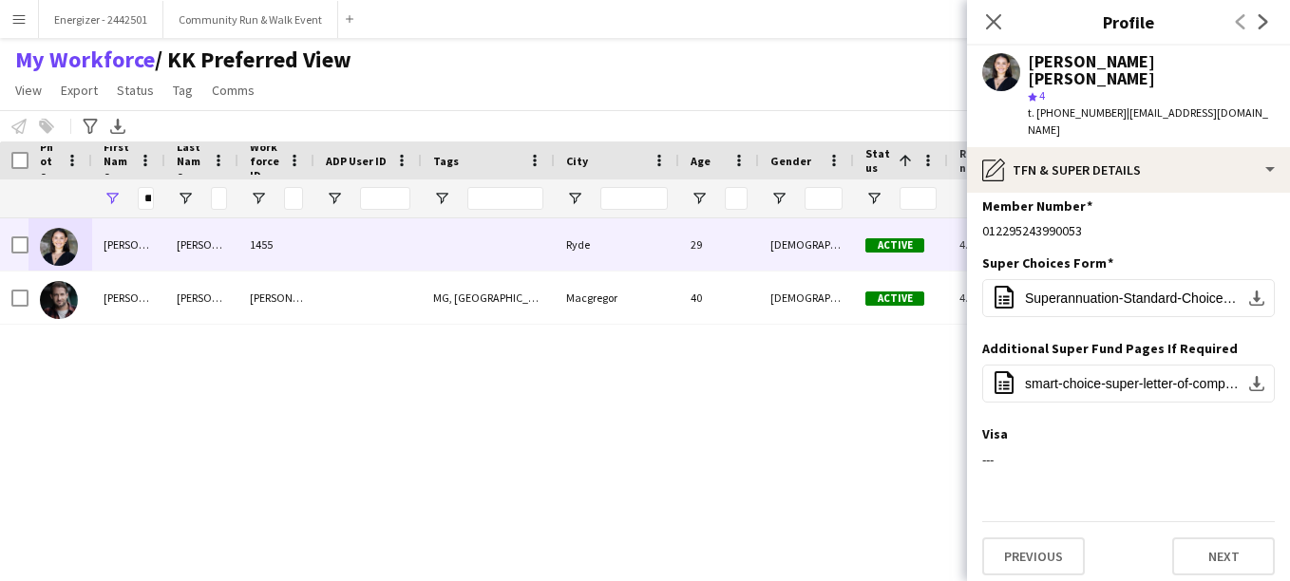
scroll to position [498, 0]
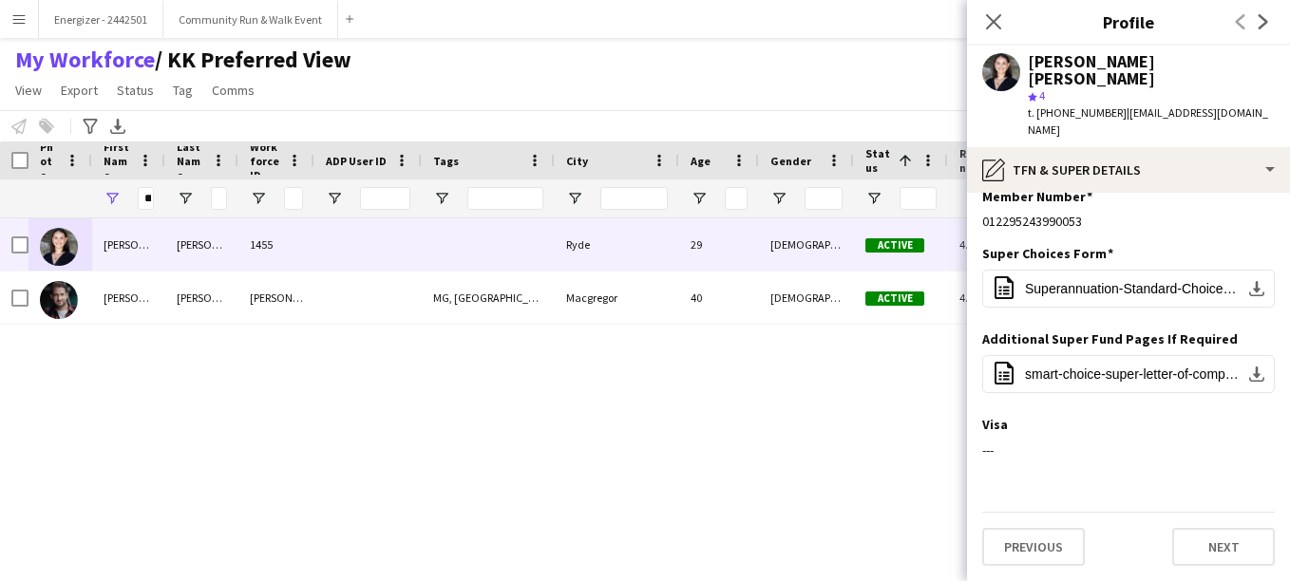
drag, startPoint x: 1106, startPoint y: 277, endPoint x: 973, endPoint y: 281, distance: 133.0
click at [973, 281] on app-section-data-types "ADP User ID Edit this field --- Tax File Number Declaration Form Please visit t…" at bounding box center [1128, 387] width 323 height 388
copy div "012295243990053"
click at [989, 22] on icon "Close pop-in" at bounding box center [993, 21] width 18 height 18
